Goal: Find specific page/section: Find specific page/section

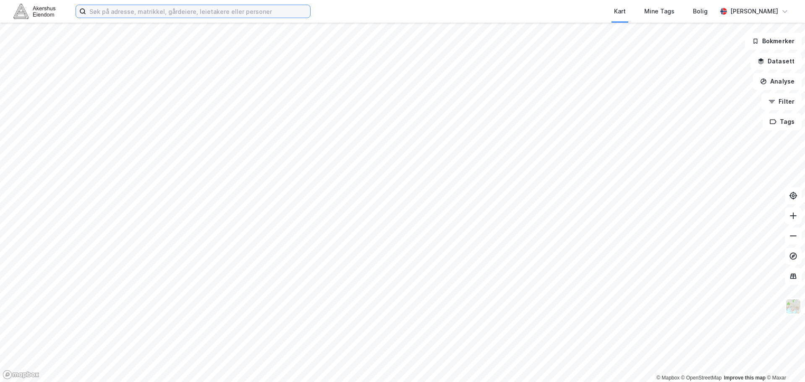
click at [129, 13] on input at bounding box center [198, 11] width 224 height 13
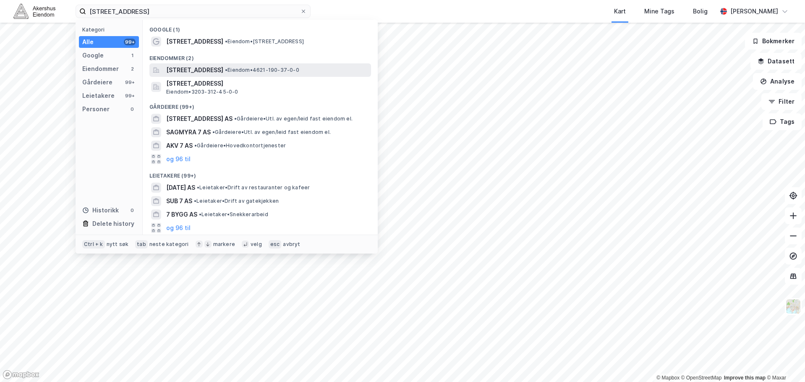
click at [223, 69] on span "[STREET_ADDRESS]" at bounding box center [194, 70] width 57 height 10
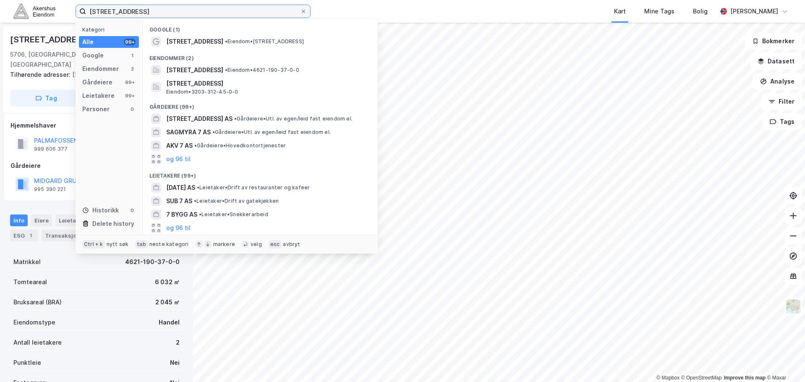
drag, startPoint x: 157, startPoint y: 13, endPoint x: 53, endPoint y: 10, distance: 103.8
click at [53, 10] on div "tjukkebygdveien 7 Kategori Alle 99+ Google 1 Eiendommer 2 Gårdeiere 99+ Leietak…" at bounding box center [402, 11] width 805 height 23
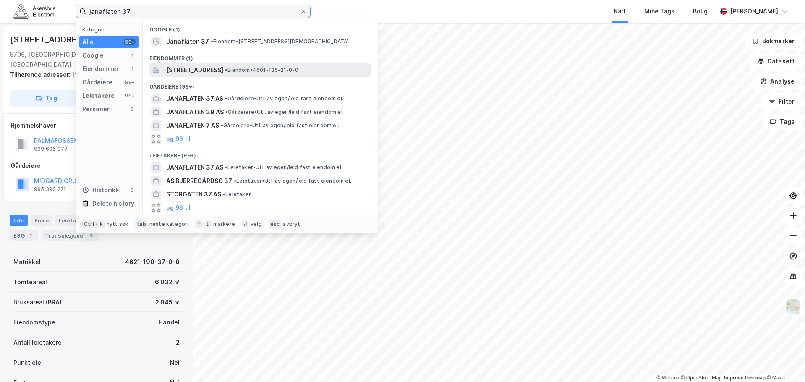
type input "janaflaten 37"
click at [223, 68] on span "[STREET_ADDRESS]" at bounding box center [194, 70] width 57 height 10
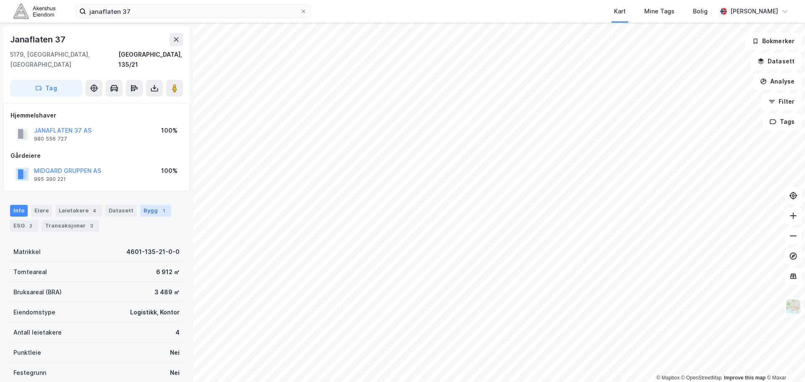
click at [148, 205] on div "Bygg 1" at bounding box center [155, 211] width 31 height 12
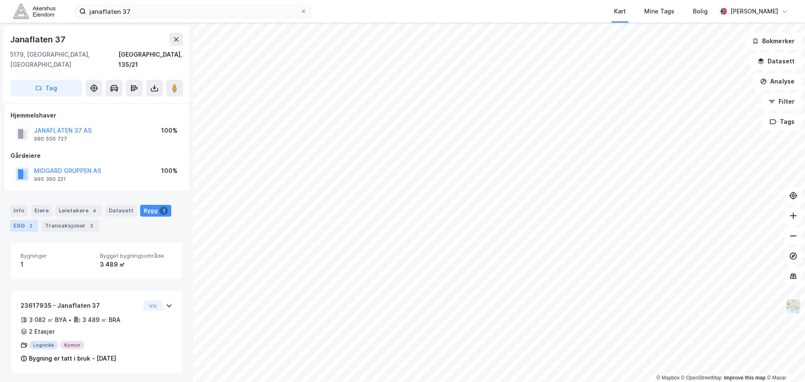
click at [21, 220] on div "ESG 2" at bounding box center [24, 226] width 28 height 12
